Goal: Navigation & Orientation: Find specific page/section

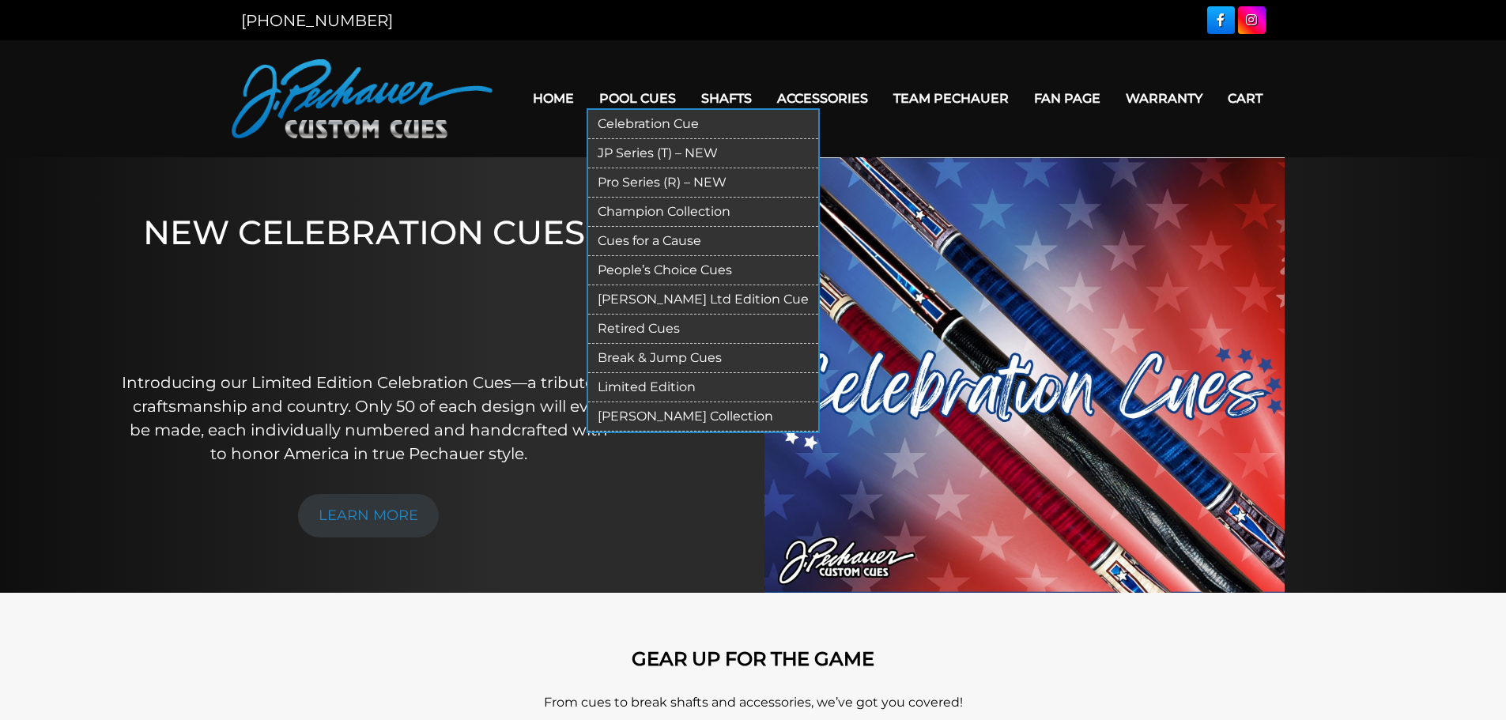
click at [671, 149] on link "JP Series (T) – NEW" at bounding box center [703, 153] width 230 height 29
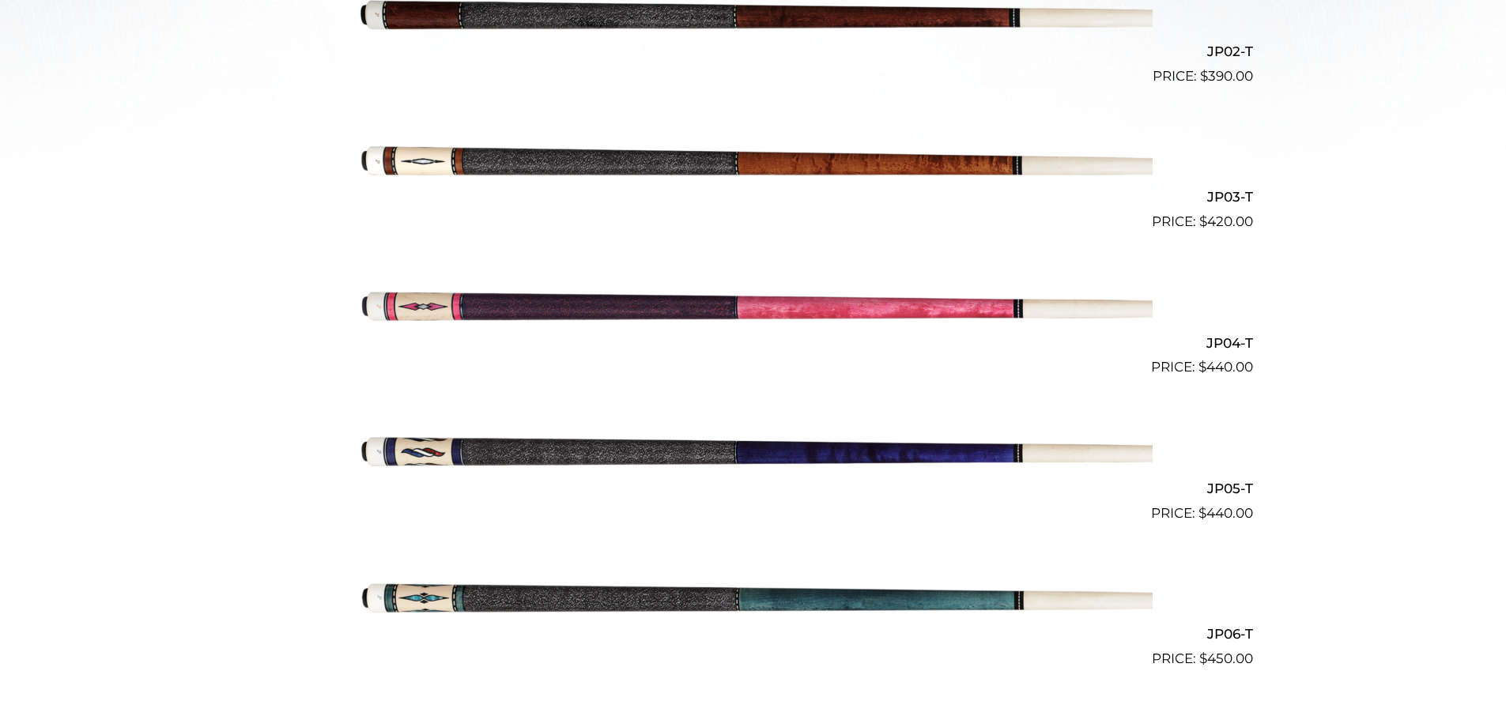
scroll to position [709, 0]
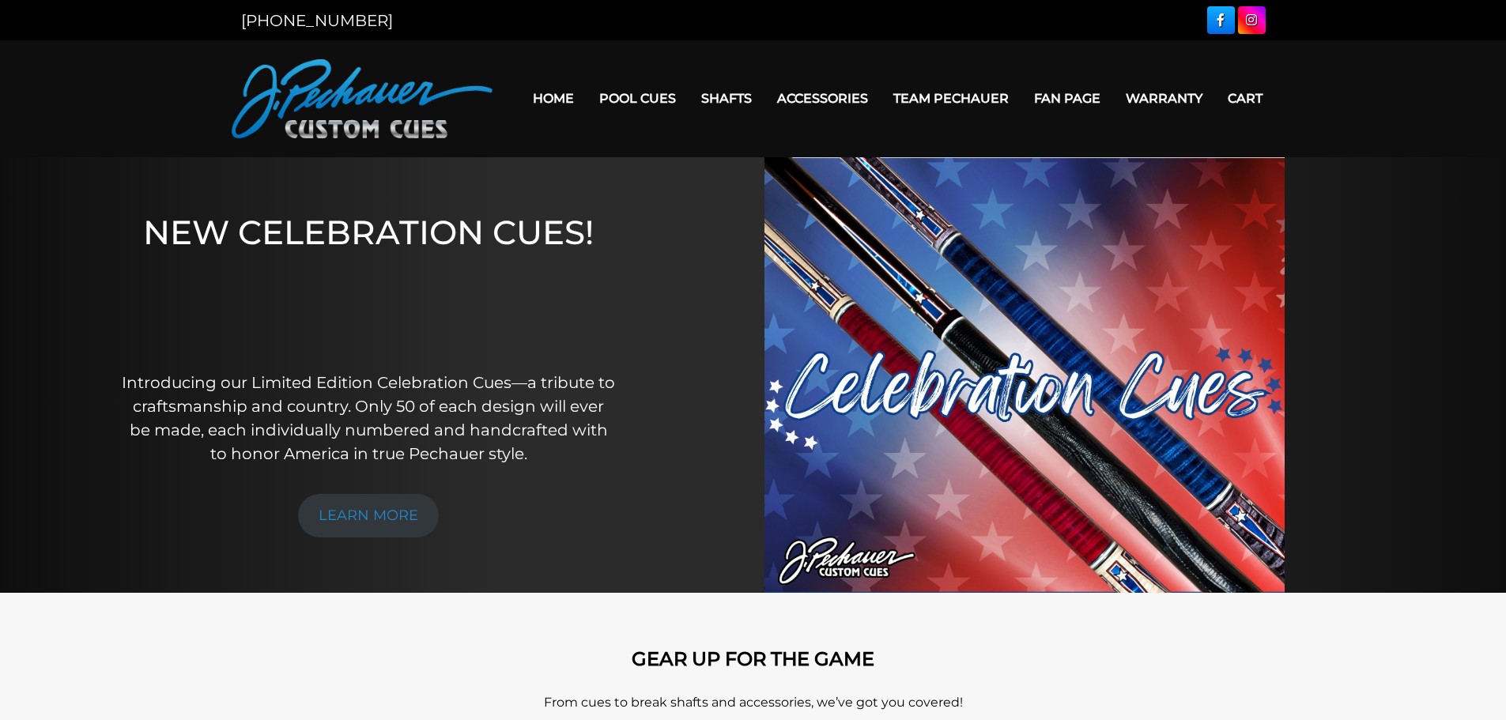
click at [1046, 88] on link "Fan Page" at bounding box center [1068, 98] width 92 height 40
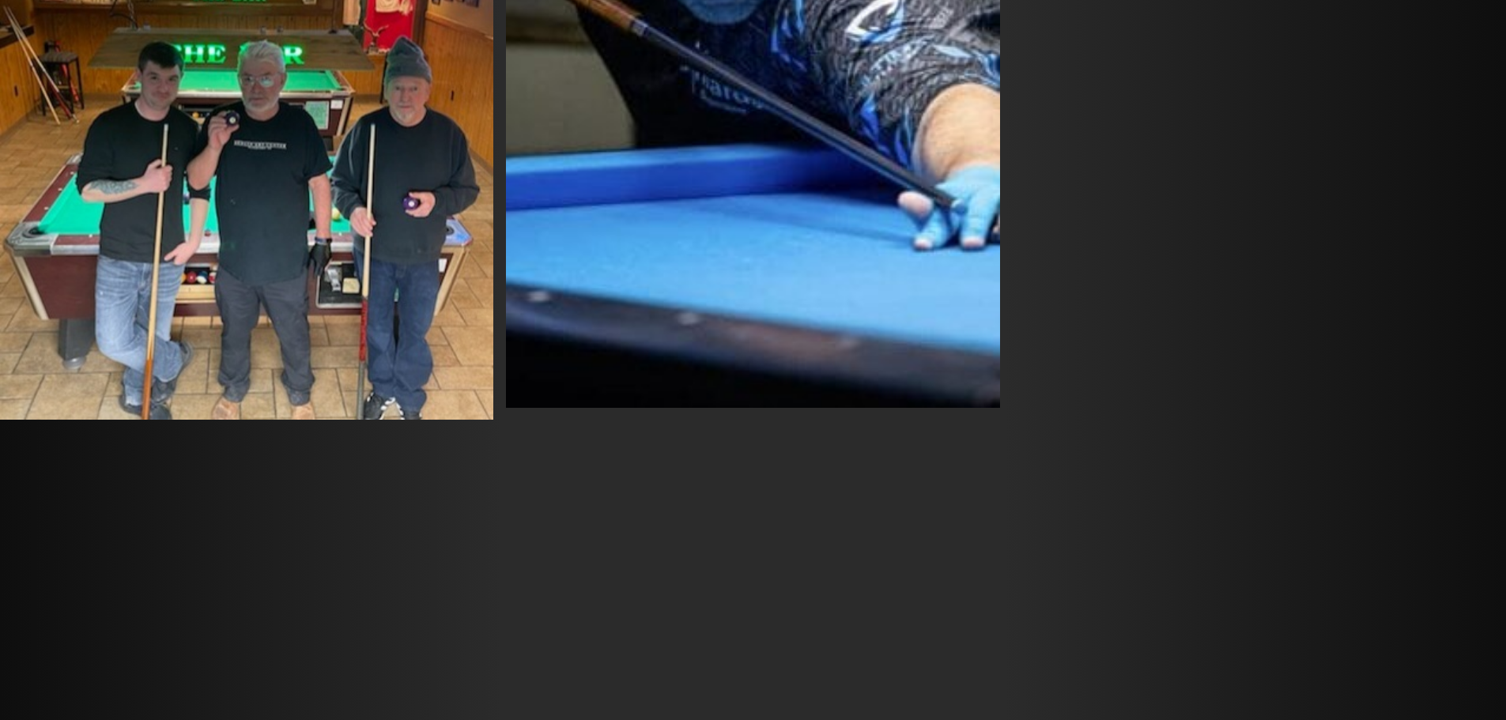
scroll to position [2382, 0]
